Goal: Find specific page/section: Find specific page/section

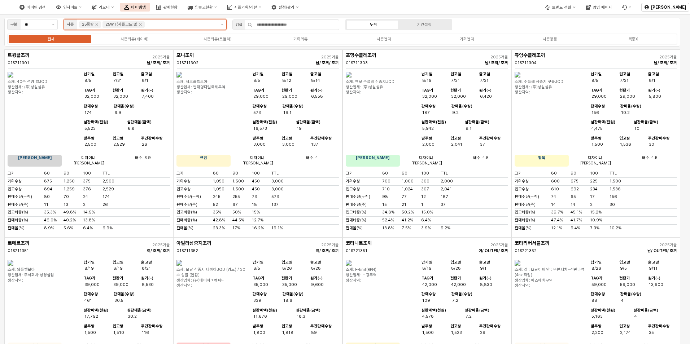
click at [172, 25] on input "앱 프레임" at bounding box center [181, 24] width 70 height 6
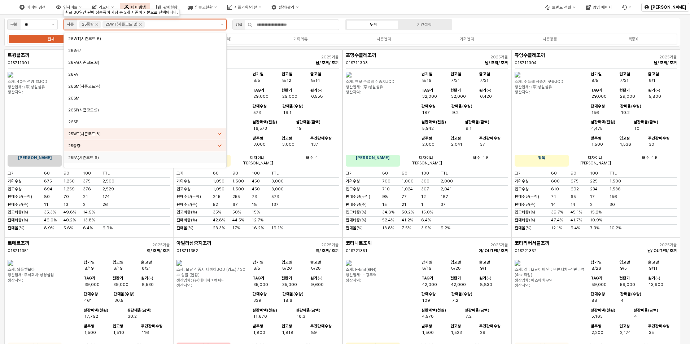
click at [117, 156] on div "25FA(시즌코드:6)" at bounding box center [143, 157] width 150 height 5
click at [226, 48] on div "26중량" at bounding box center [145, 43] width 162 height 11
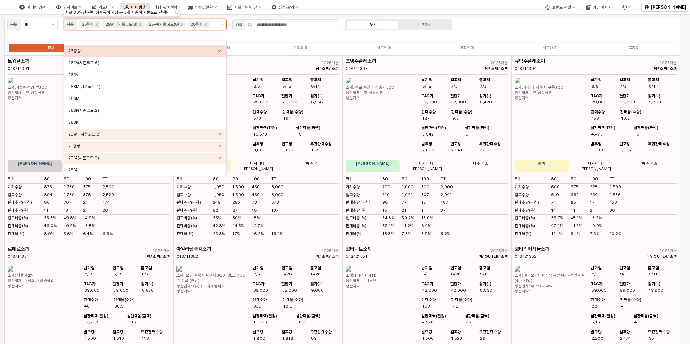
click at [216, 50] on div "26중량" at bounding box center [143, 50] width 150 height 5
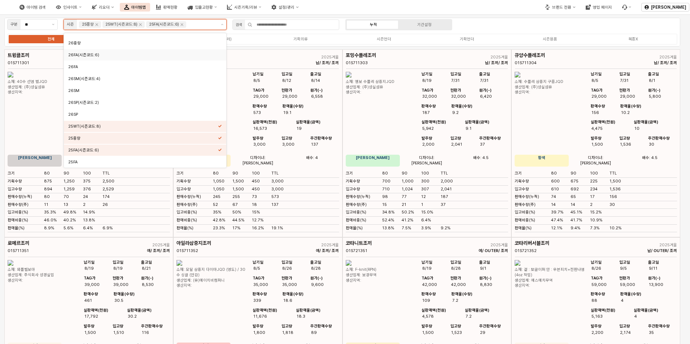
scroll to position [69, 0]
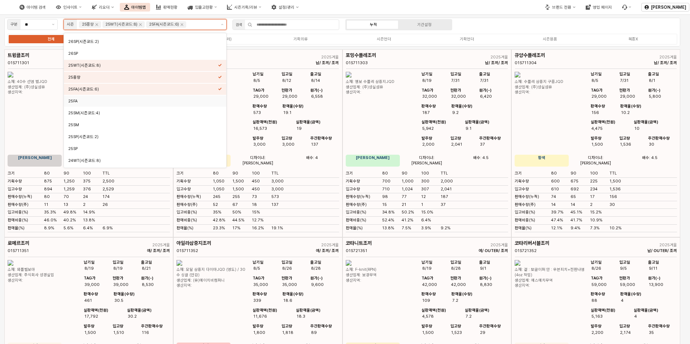
click at [156, 103] on div "25FA" at bounding box center [143, 101] width 150 height 5
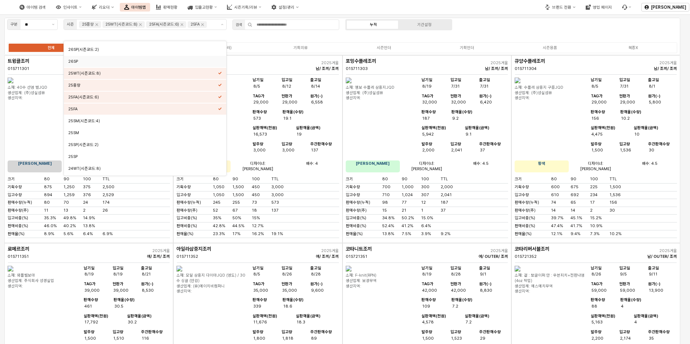
click at [401, 44] on div "전체 시즌의류(베이비) 시즌의류(토들러) 기획의류 시즌언더 기획언더 시즌용품 복종X" at bounding box center [342, 47] width 670 height 11
click at [389, 49] on div "시즌언더" at bounding box center [384, 47] width 14 height 5
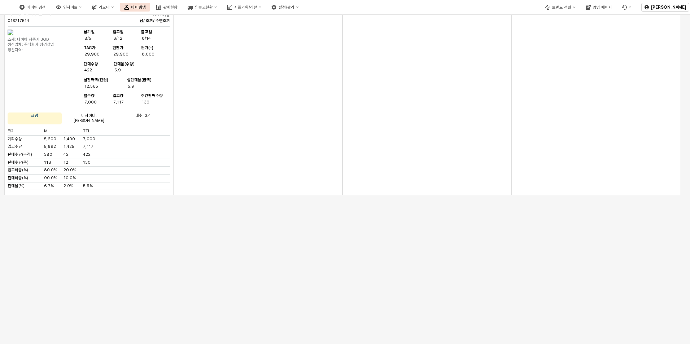
scroll to position [7005, 0]
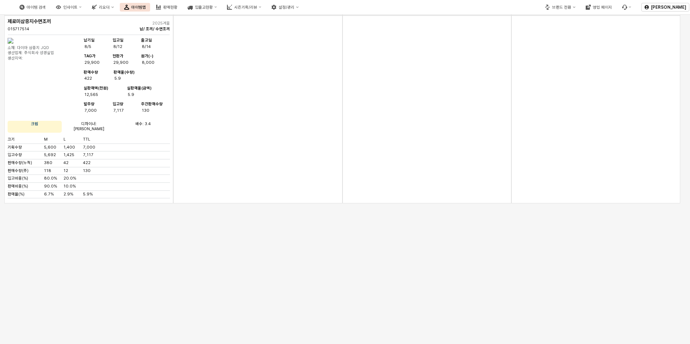
click at [178, 6] on div "판매현황" at bounding box center [170, 7] width 14 height 5
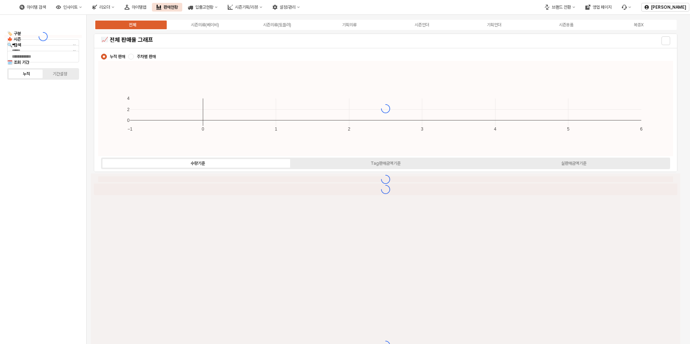
type input "****"
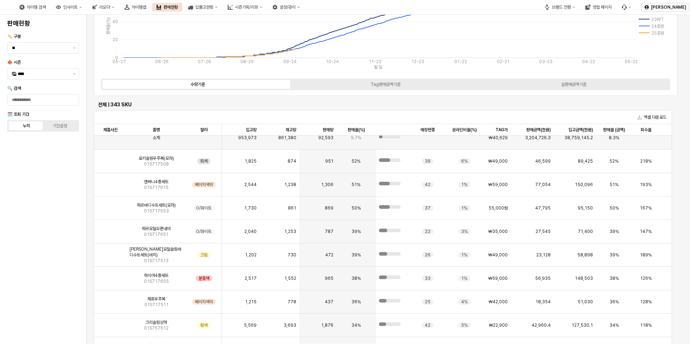
scroll to position [78, 0]
